Goal: Information Seeking & Learning: Learn about a topic

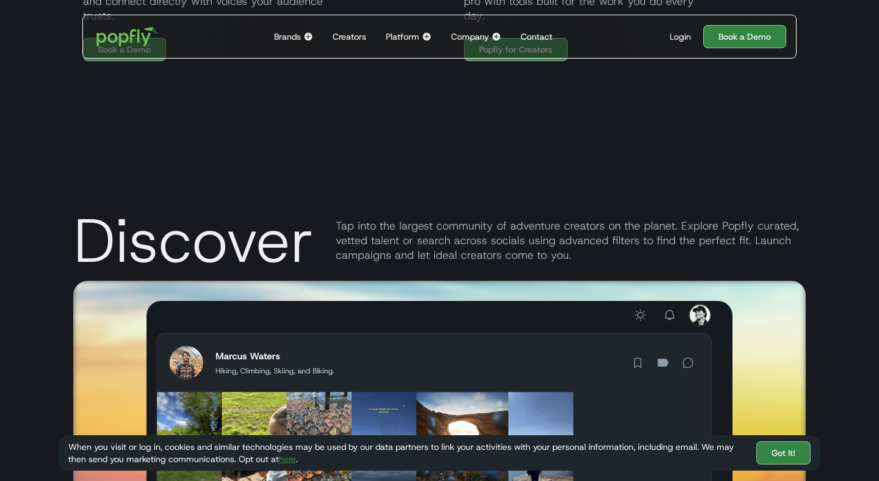
scroll to position [1336, 0]
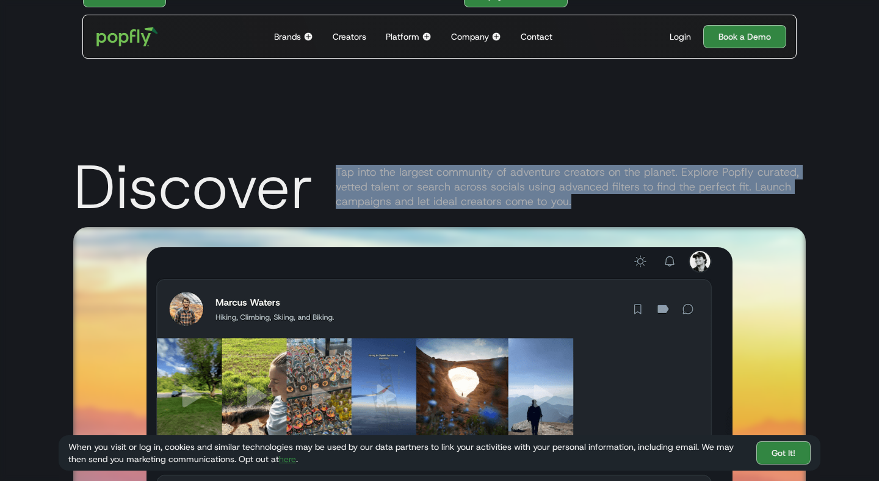
copy div "Tap into the largest community of adventure creators on the planet. Explore Pop…"
drag, startPoint x: 336, startPoint y: 171, endPoint x: 622, endPoint y: 196, distance: 286.6
click at [622, 196] on div "Tap into the largest community of adventure creators on the planet. Explore Pop…" at bounding box center [571, 187] width 470 height 44
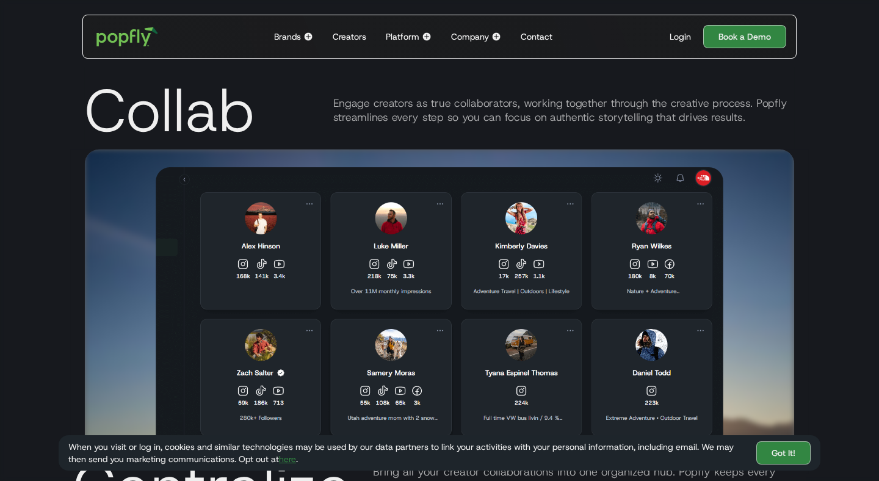
scroll to position [2001, 0]
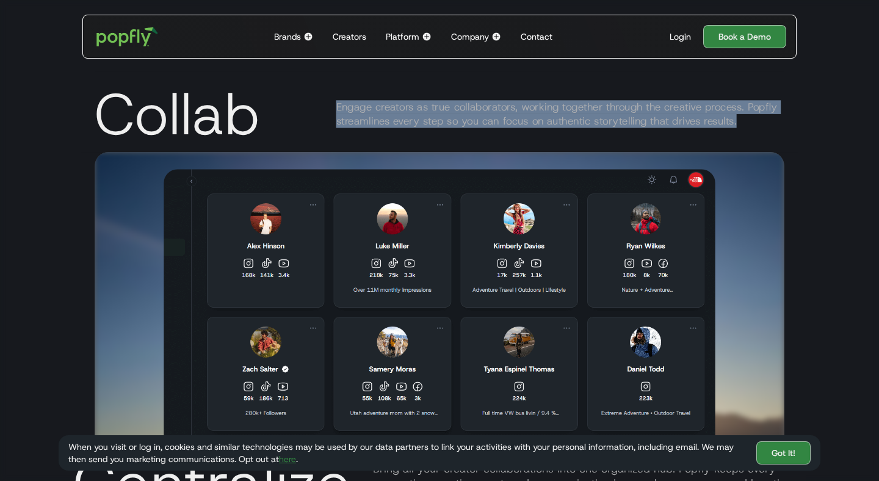
copy div "Engage creators as true collaborators, working together through the creative pr…"
drag, startPoint x: 337, startPoint y: 108, endPoint x: 766, endPoint y: 120, distance: 429.1
click at [766, 120] on div "Engage creators as true collaborators, working together through the creative pr…" at bounding box center [560, 113] width 448 height 27
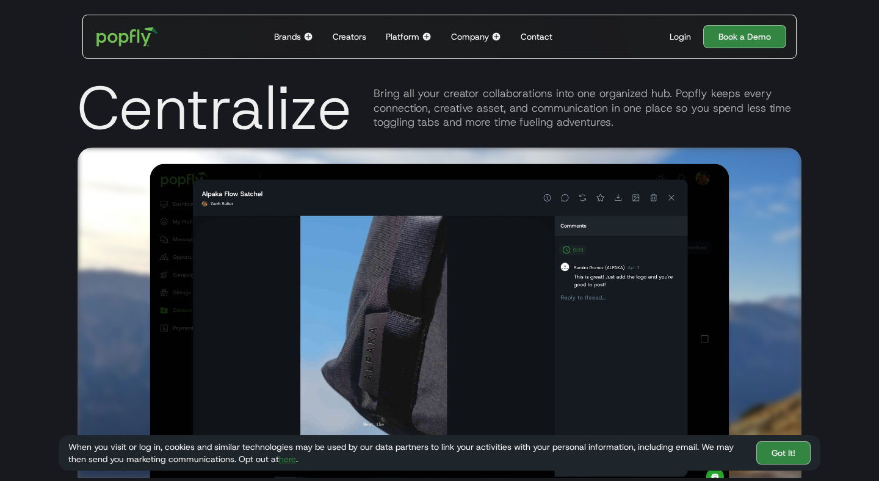
scroll to position [2502, 0]
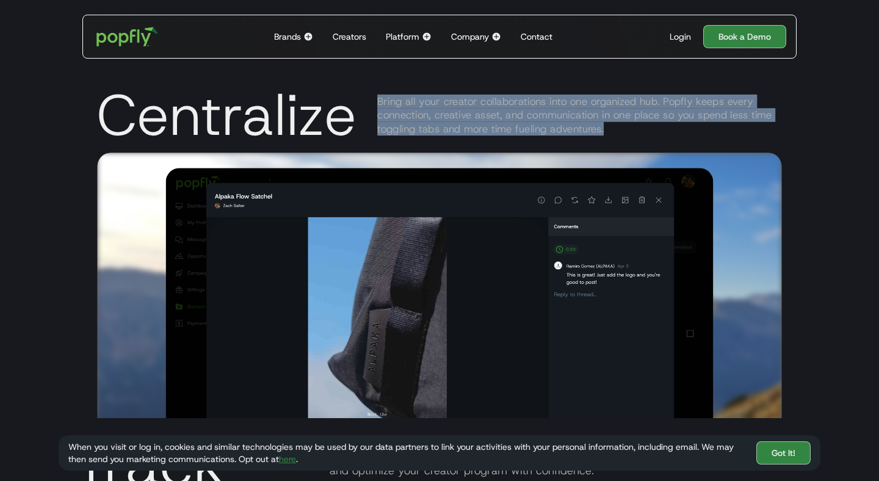
copy div "Bring all your creator collaborations into one organized hub. Popfly keeps ever…"
drag, startPoint x: 376, startPoint y: 100, endPoint x: 639, endPoint y: 145, distance: 266.8
click at [639, 145] on div "Centralize Bring all your creator collaborations into one organized hub. Popfly…" at bounding box center [439, 113] width 684 height 80
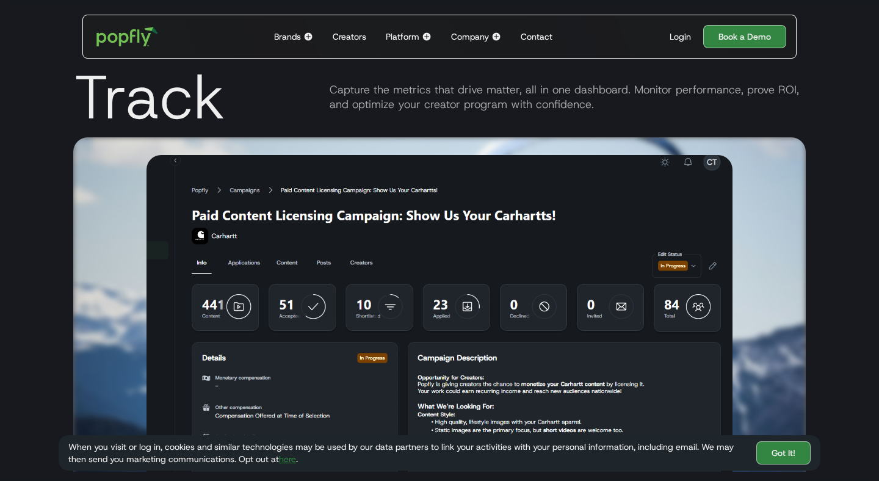
scroll to position [2878, 0]
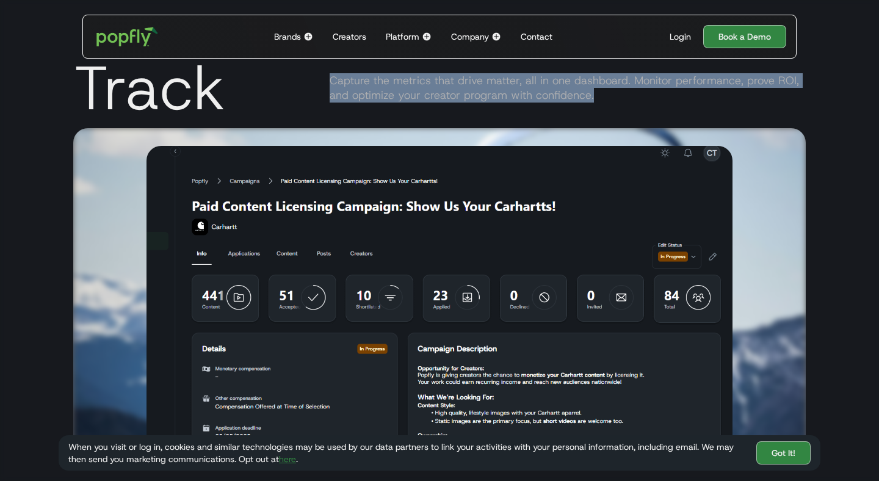
drag, startPoint x: 593, startPoint y: 95, endPoint x: 303, endPoint y: 84, distance: 290.7
click at [303, 84] on div "Track Capture the metrics that drive matter, all in one dashboard. Monitor perf…" at bounding box center [439, 85] width 732 height 85
copy div "Capture the metrics that drive matter, all in one dashboard. Monitor performanc…"
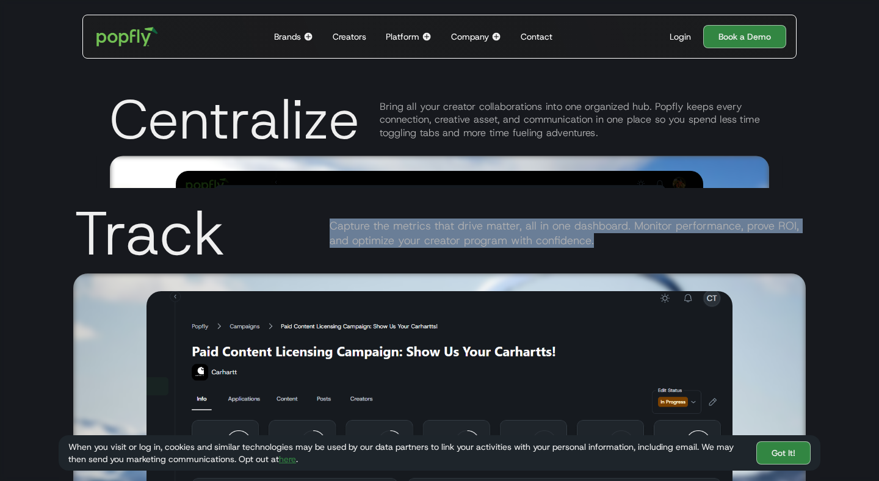
scroll to position [2750, 0]
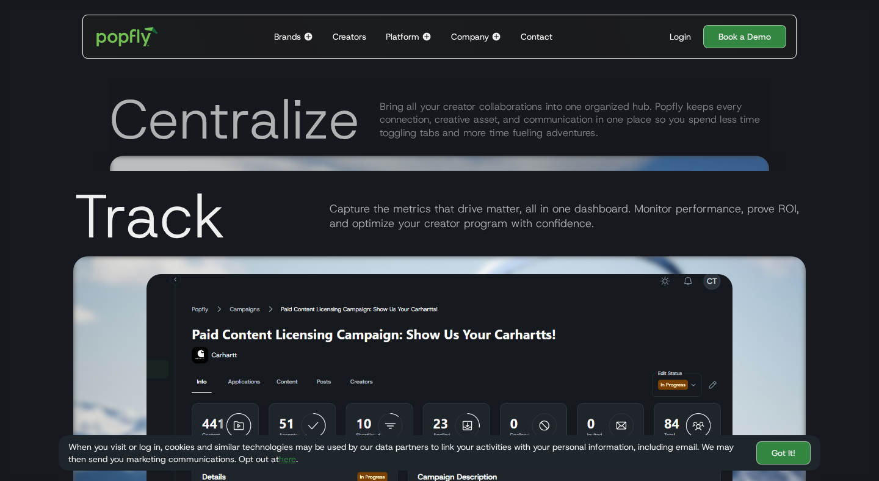
click at [411, 38] on div "Platform" at bounding box center [403, 37] width 34 height 12
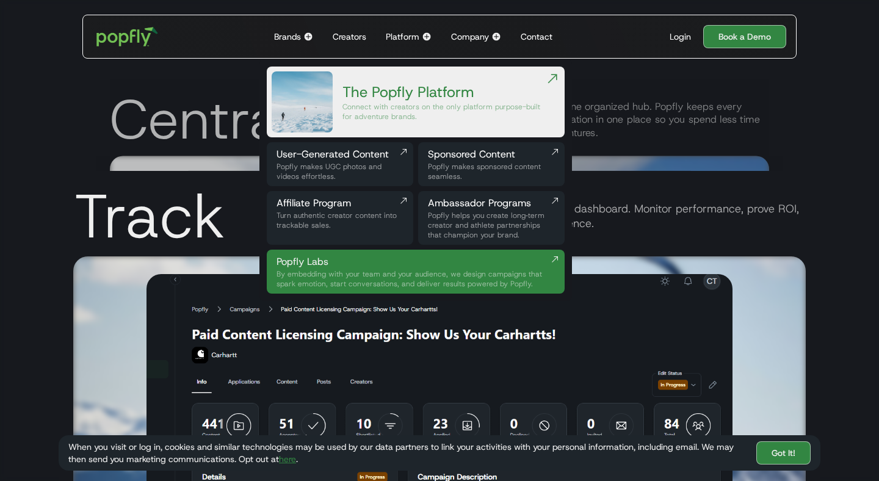
click at [405, 259] on div "Popfly Labs" at bounding box center [410, 261] width 268 height 15
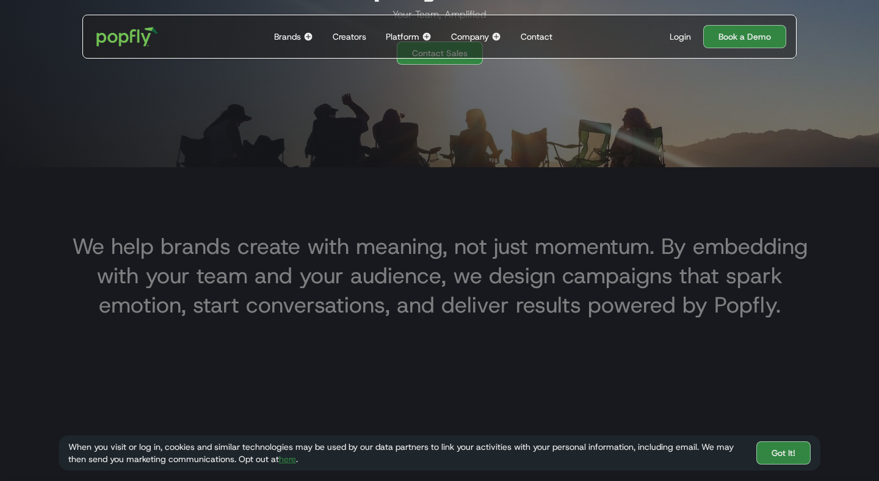
scroll to position [306, 0]
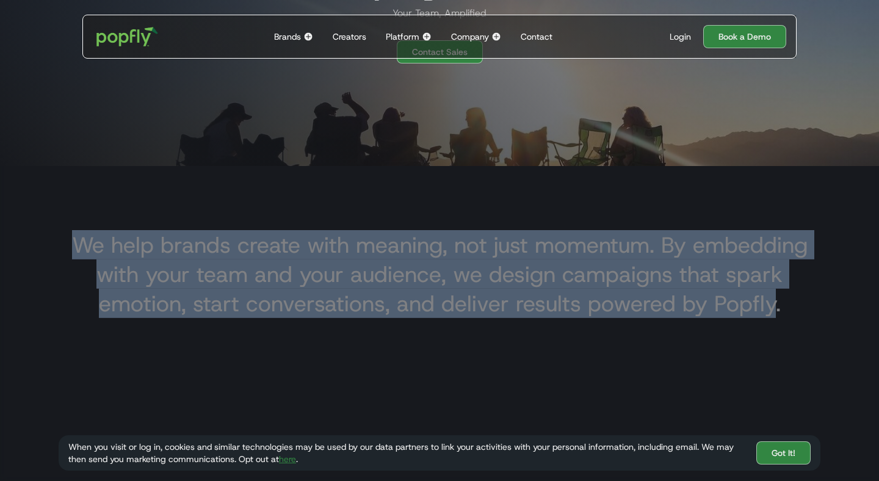
drag, startPoint x: 776, startPoint y: 306, endPoint x: 72, endPoint y: 243, distance: 706.3
click at [73, 243] on h3 "We help brands create with meaning, not just momentum. By embedding with your t…" at bounding box center [439, 274] width 742 height 88
copy h3 "We help brands create with meaning, not just momentum. By embedding with your t…"
